Goal: Task Accomplishment & Management: Manage account settings

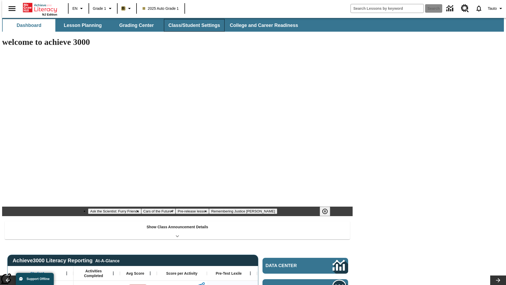
click at [191, 25] on button "Class/Student Settings" at bounding box center [194, 25] width 61 height 13
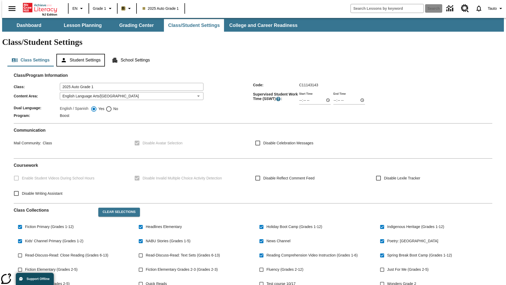
click at [79, 54] on button "Student Settings" at bounding box center [80, 60] width 48 height 13
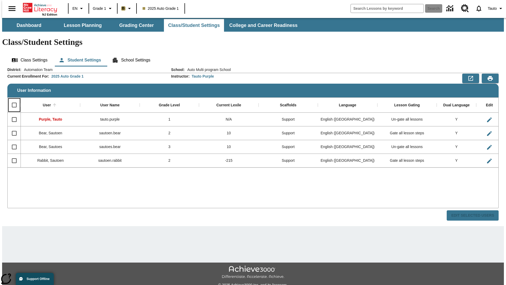
click at [12, 99] on input "Select all rows" at bounding box center [14, 104] width 11 height 11
checkbox input "true"
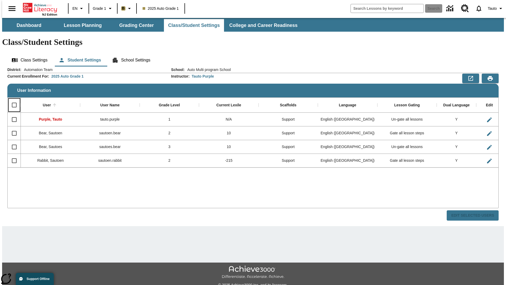
checkbox input "true"
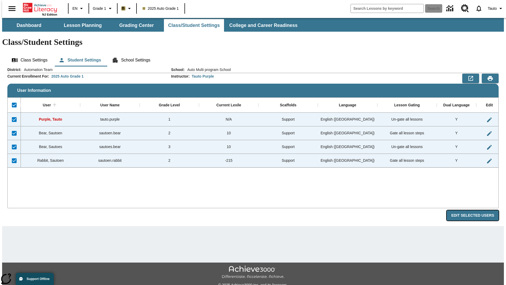
click at [477, 210] on button "Edit Selected Users" at bounding box center [473, 215] width 52 height 10
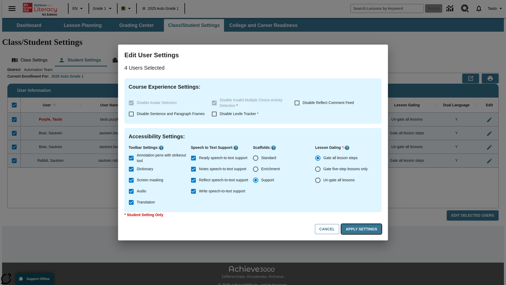
click at [362, 229] on button "Apply Settings" at bounding box center [361, 229] width 40 height 10
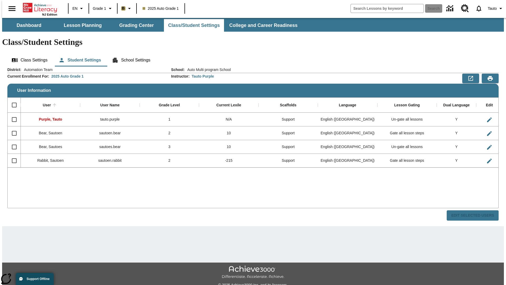
checkbox input "false"
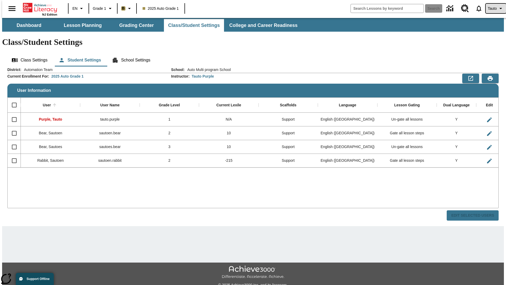
click at [493, 8] on span "Tauto" at bounding box center [492, 9] width 9 height 6
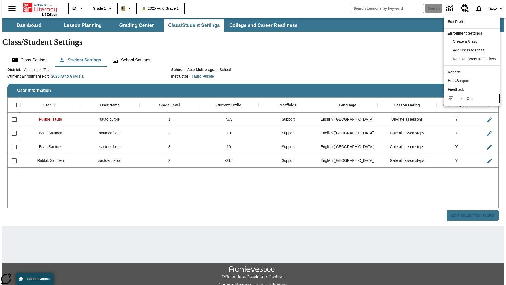
click at [472, 99] on span "Log Out" at bounding box center [465, 98] width 13 height 4
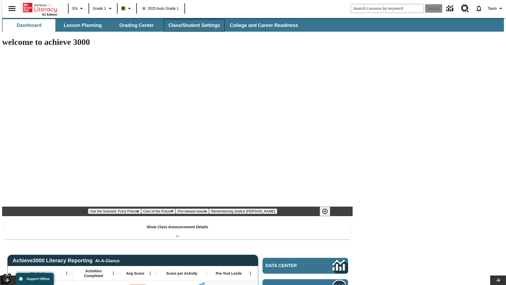
click at [191, 25] on button "Class/Student Settings" at bounding box center [194, 25] width 61 height 13
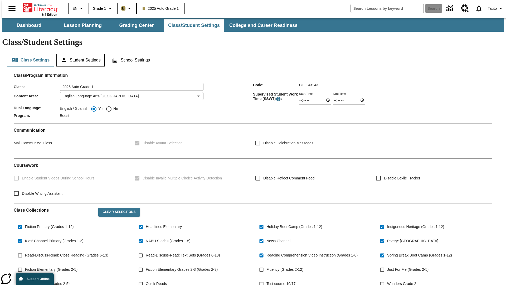
click at [79, 54] on button "Student Settings" at bounding box center [80, 60] width 48 height 13
